Goal: Task Accomplishment & Management: Manage account settings

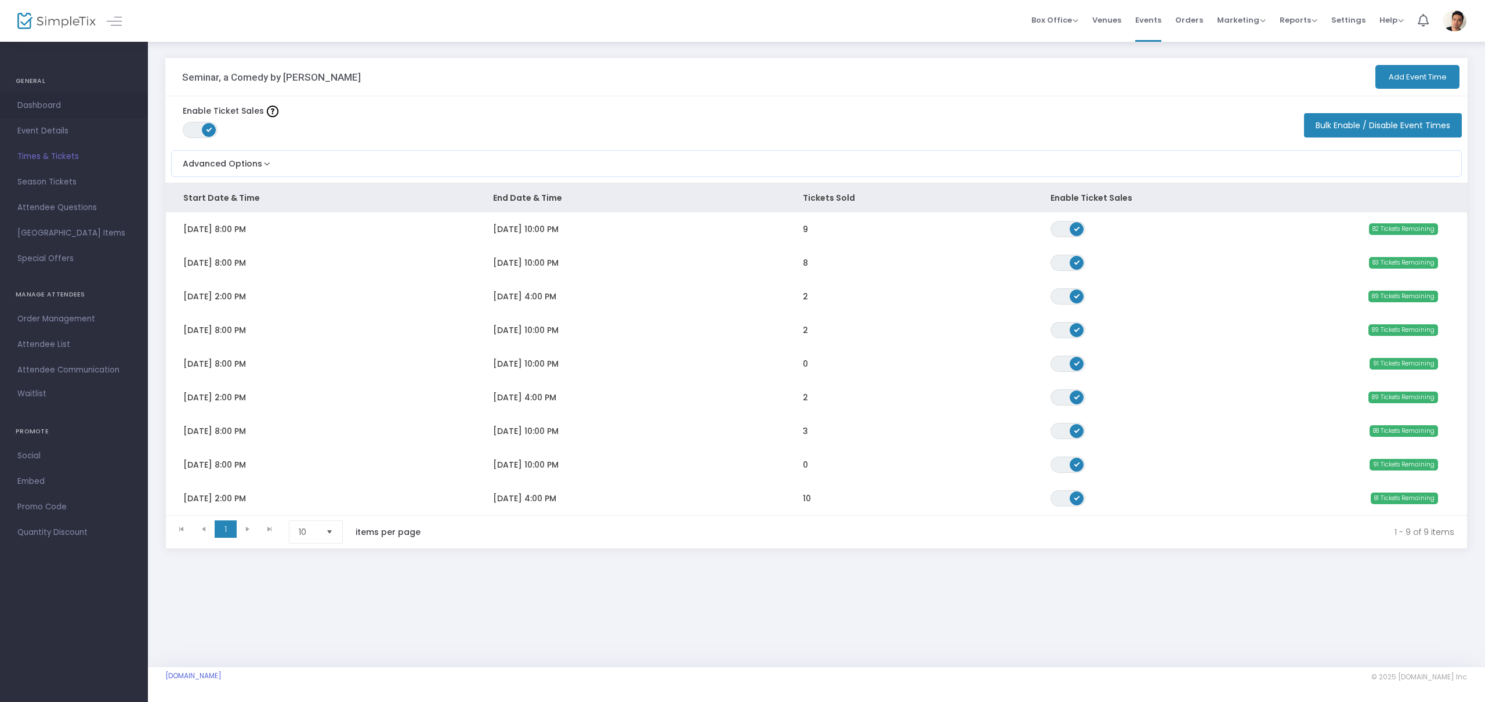
click at [55, 104] on span "Dashboard" at bounding box center [73, 105] width 113 height 15
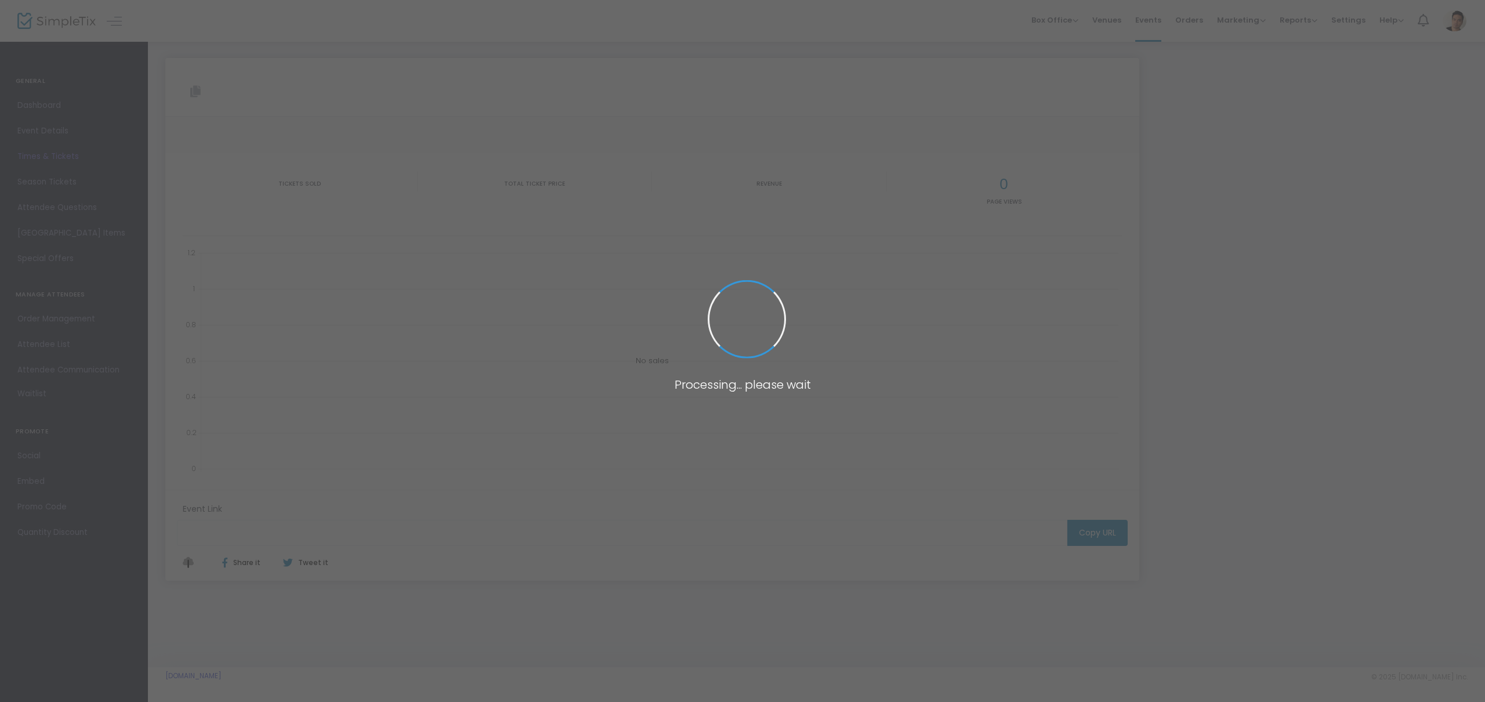
type input "https://www.simpletix.com/e/seminar-a-comedy-by-theresa-rebeck-tickets-232277"
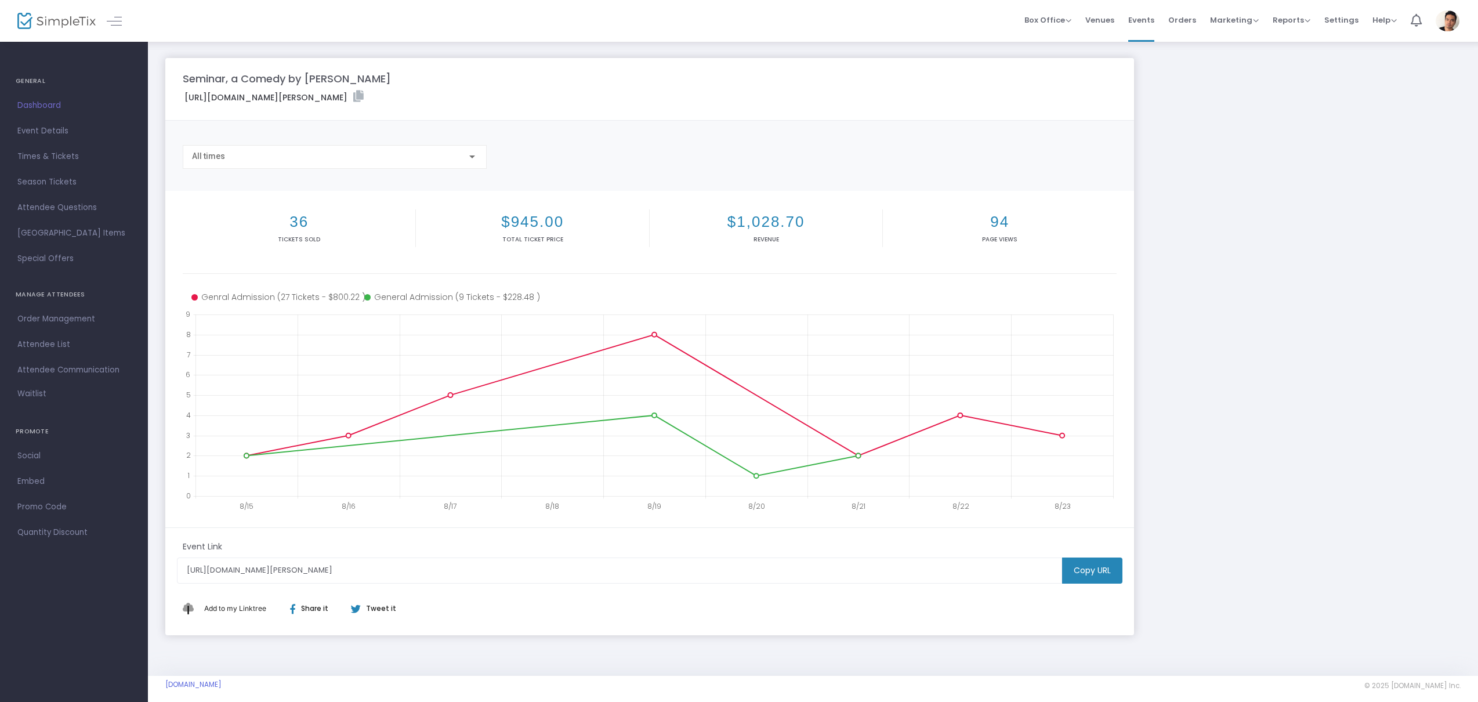
click at [45, 506] on span "Promo Code" at bounding box center [73, 507] width 113 height 15
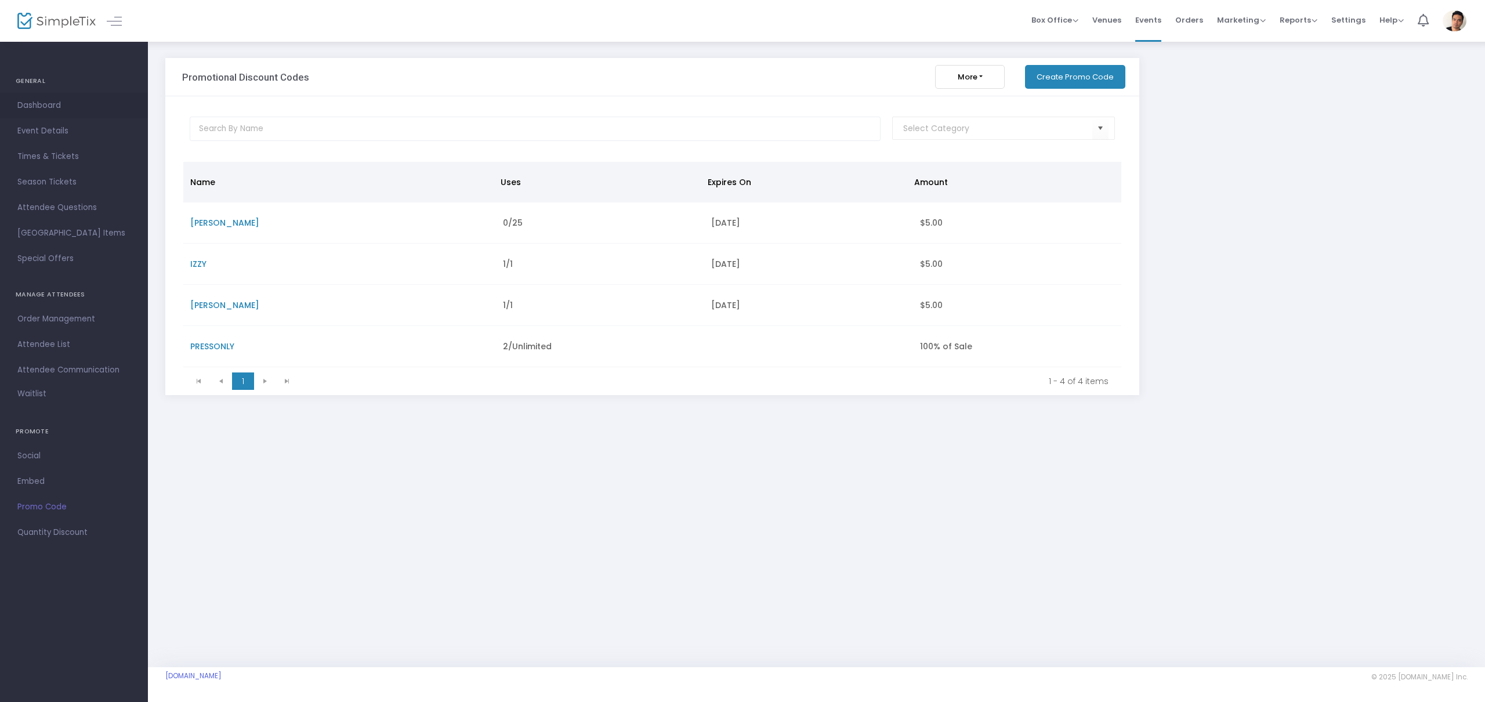
click at [50, 103] on span "Dashboard" at bounding box center [73, 105] width 113 height 15
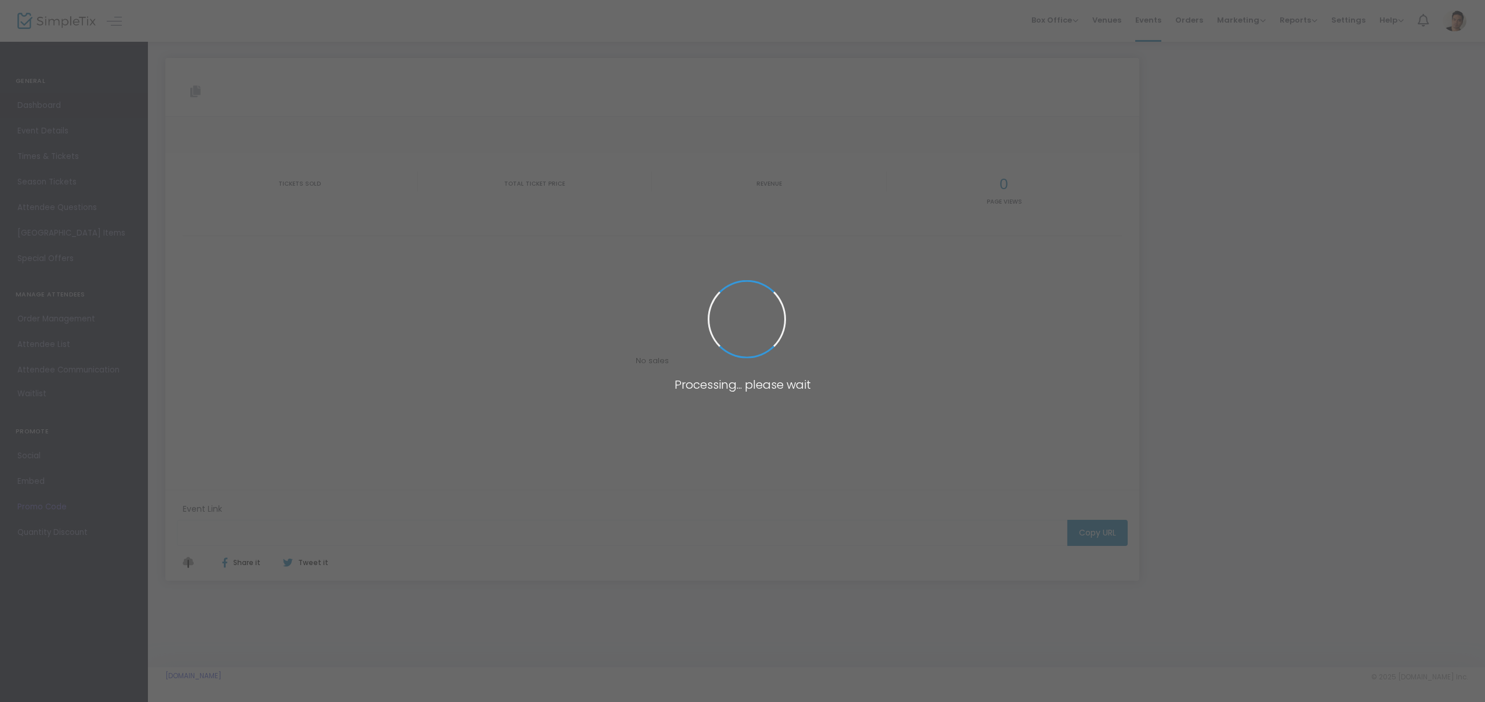
type input "[URL][DOMAIN_NAME][PERSON_NAME]"
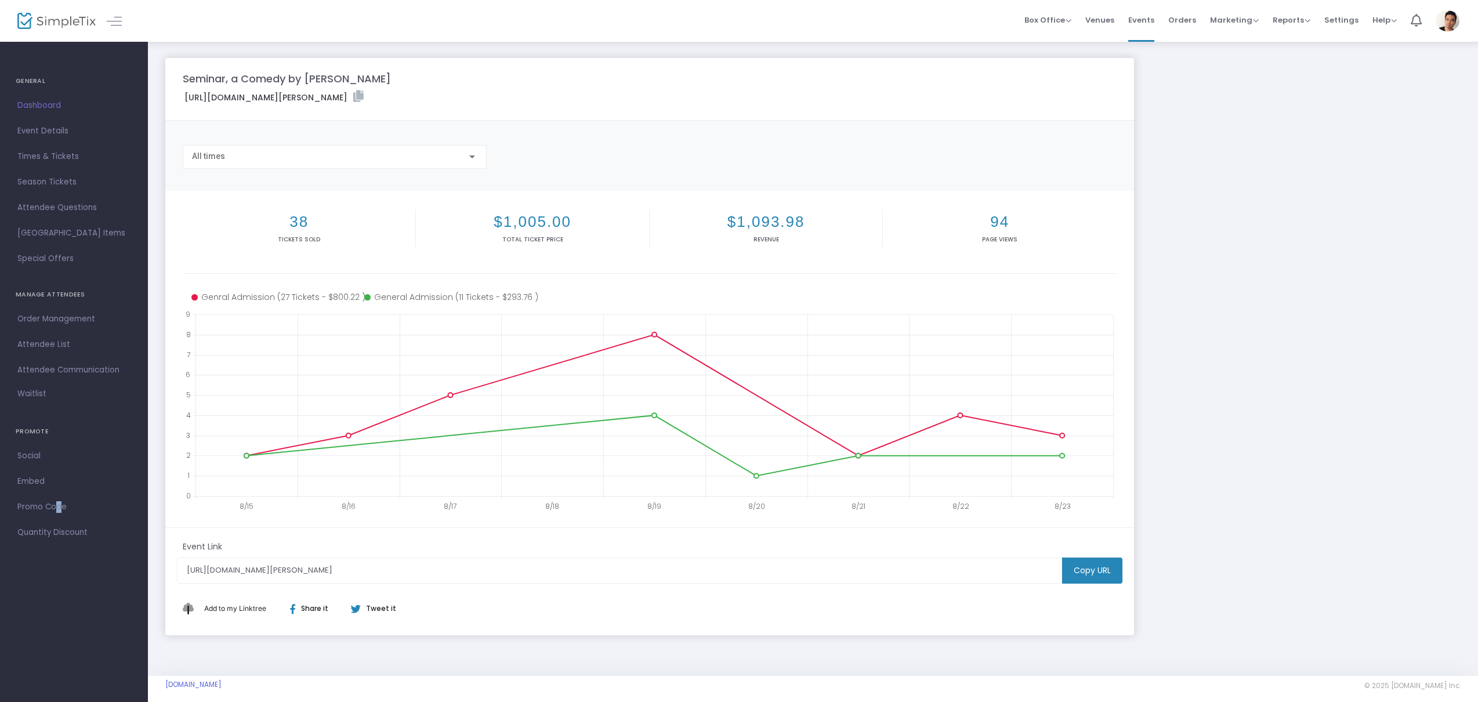
click at [53, 505] on span "Promo Code" at bounding box center [73, 507] width 113 height 15
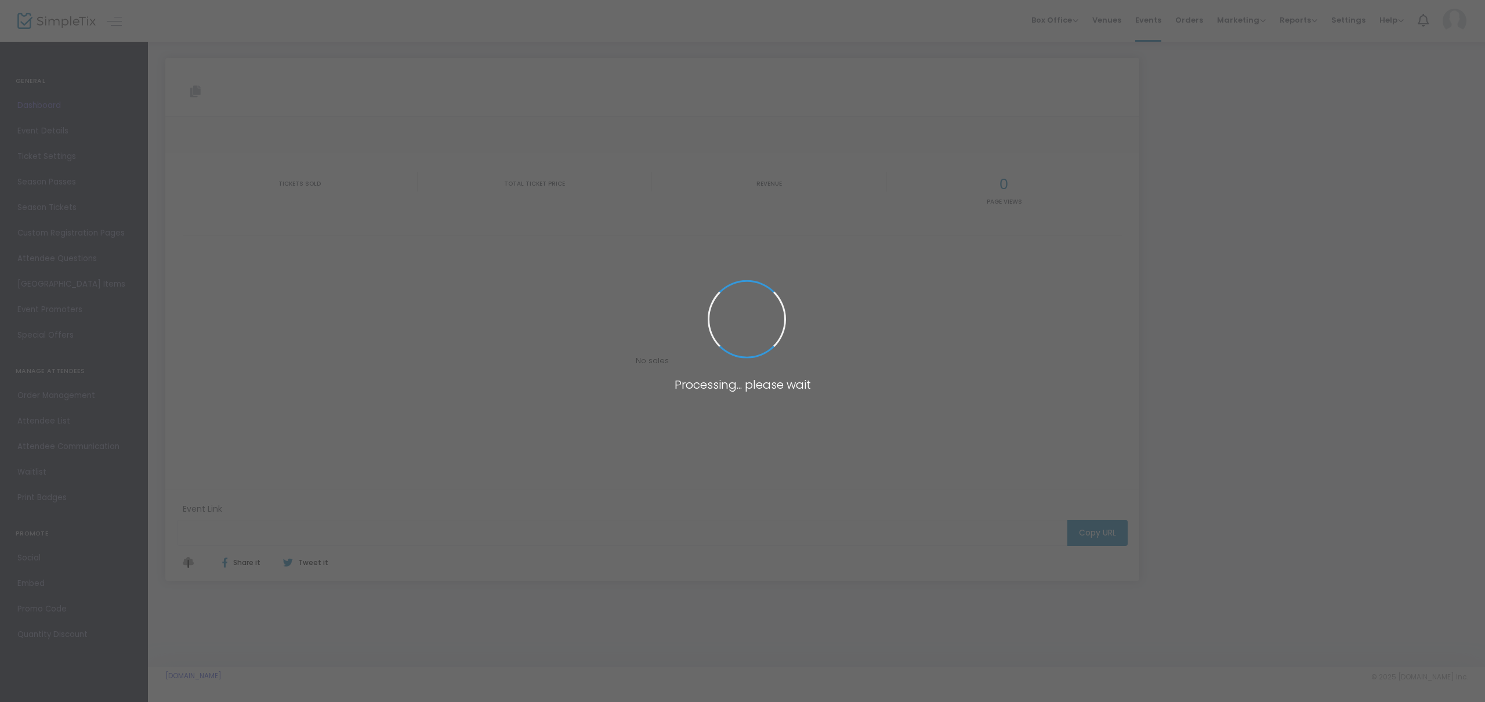
type input "[URL][DOMAIN_NAME][PERSON_NAME]"
